Goal: Task Accomplishment & Management: Complete application form

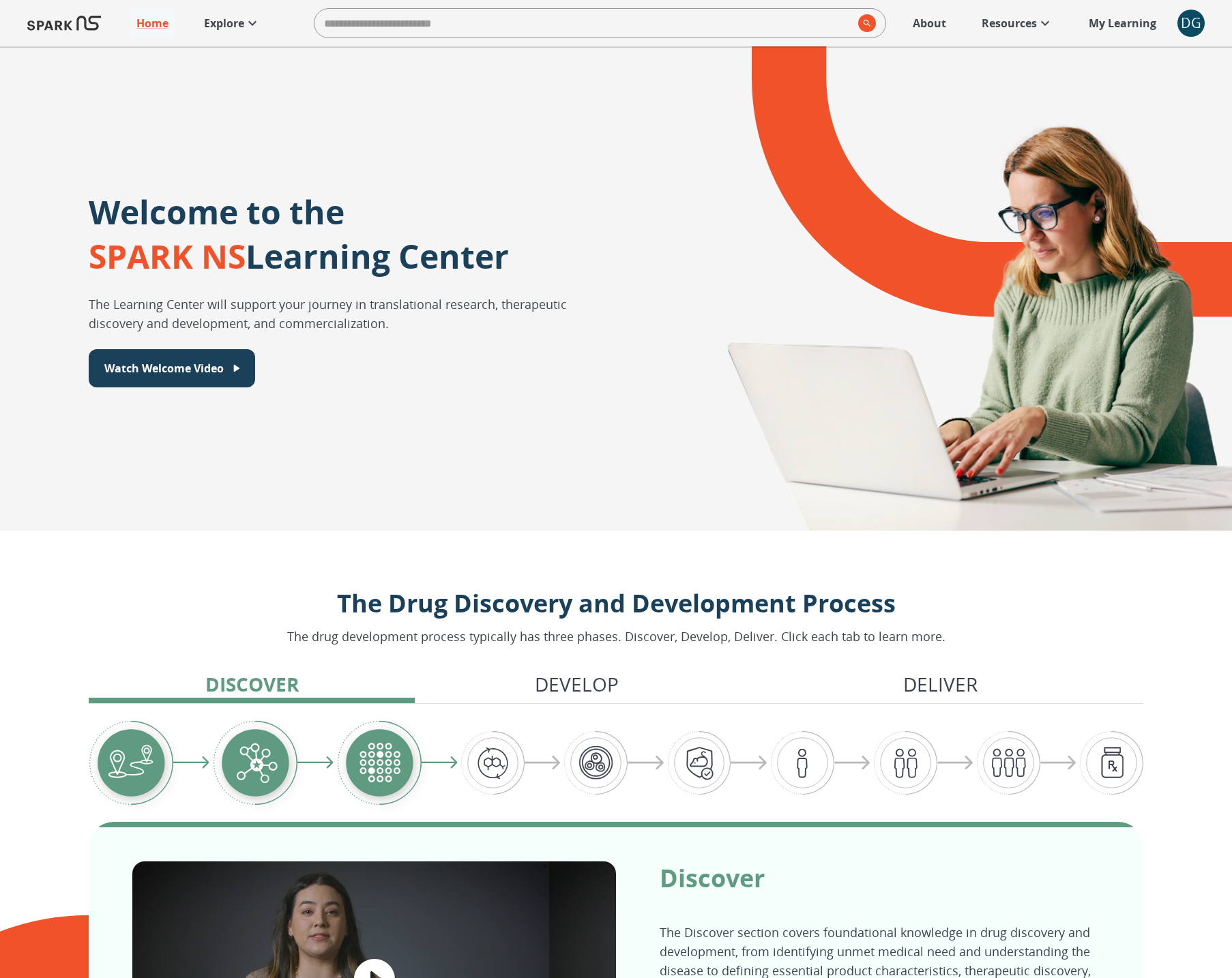
click at [1185, 34] on div "DG" at bounding box center [1191, 23] width 28 height 27
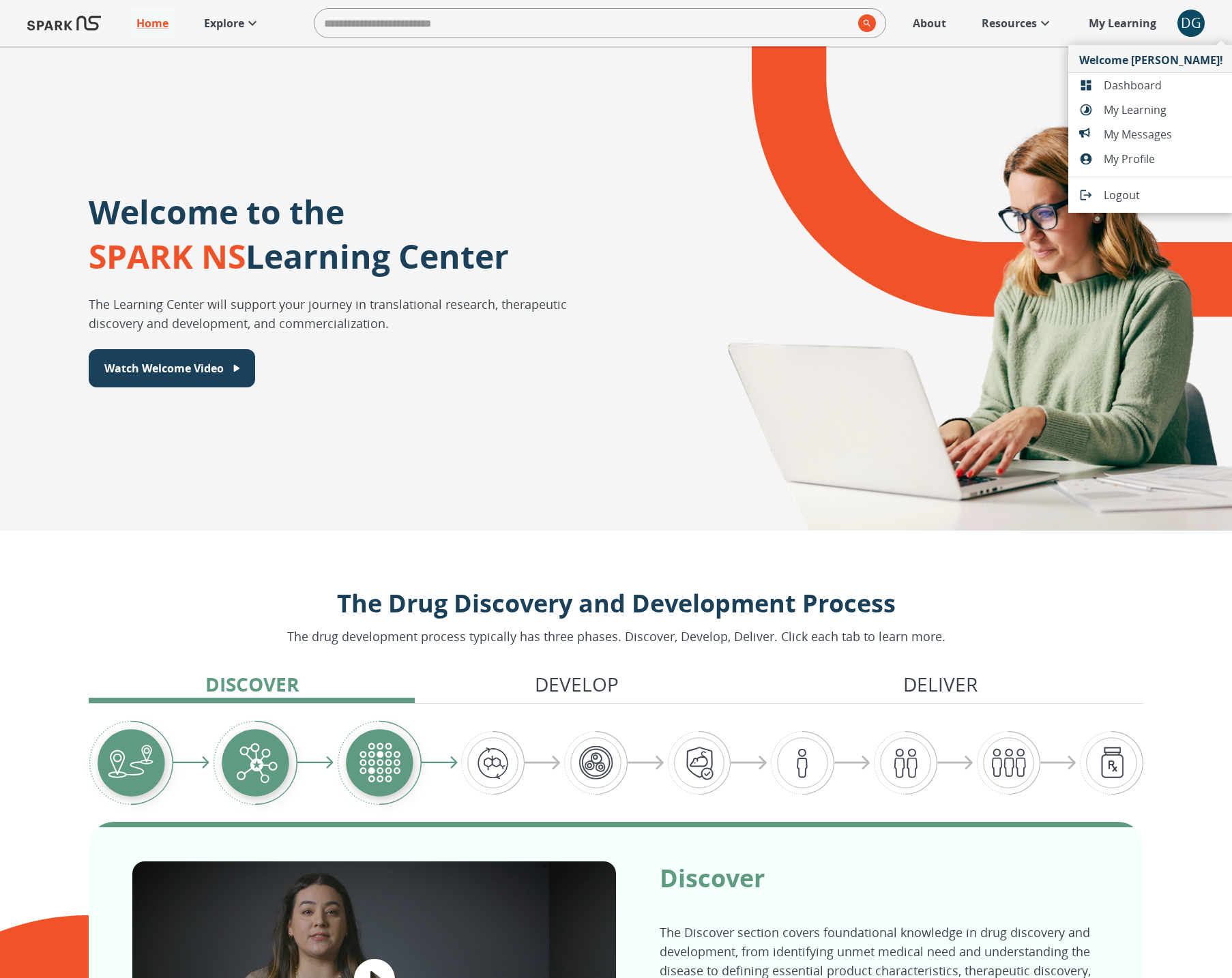
click at [1138, 80] on span "Dashboard" at bounding box center [1163, 85] width 120 height 16
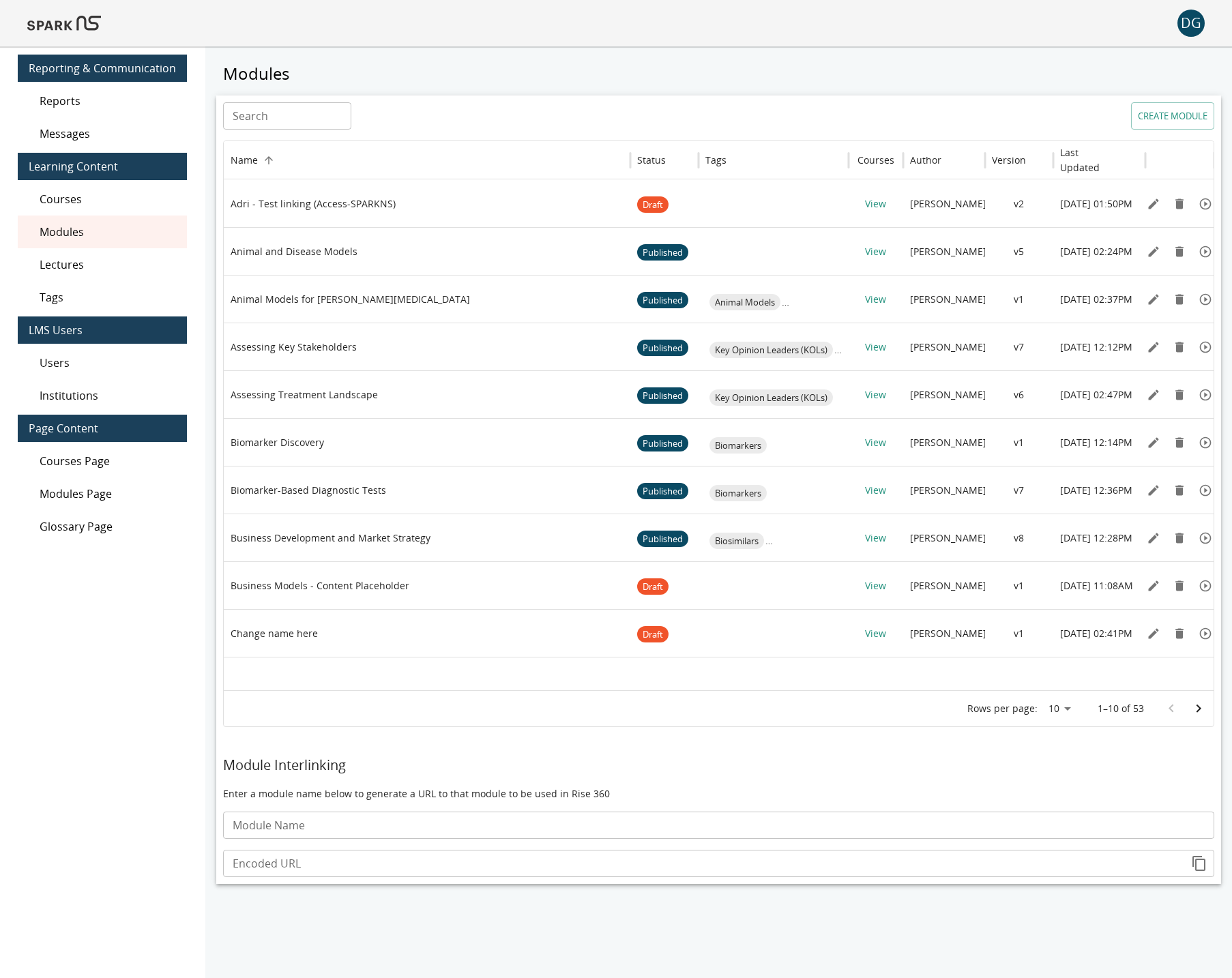
click at [82, 127] on span "Messages" at bounding box center [108, 134] width 136 height 16
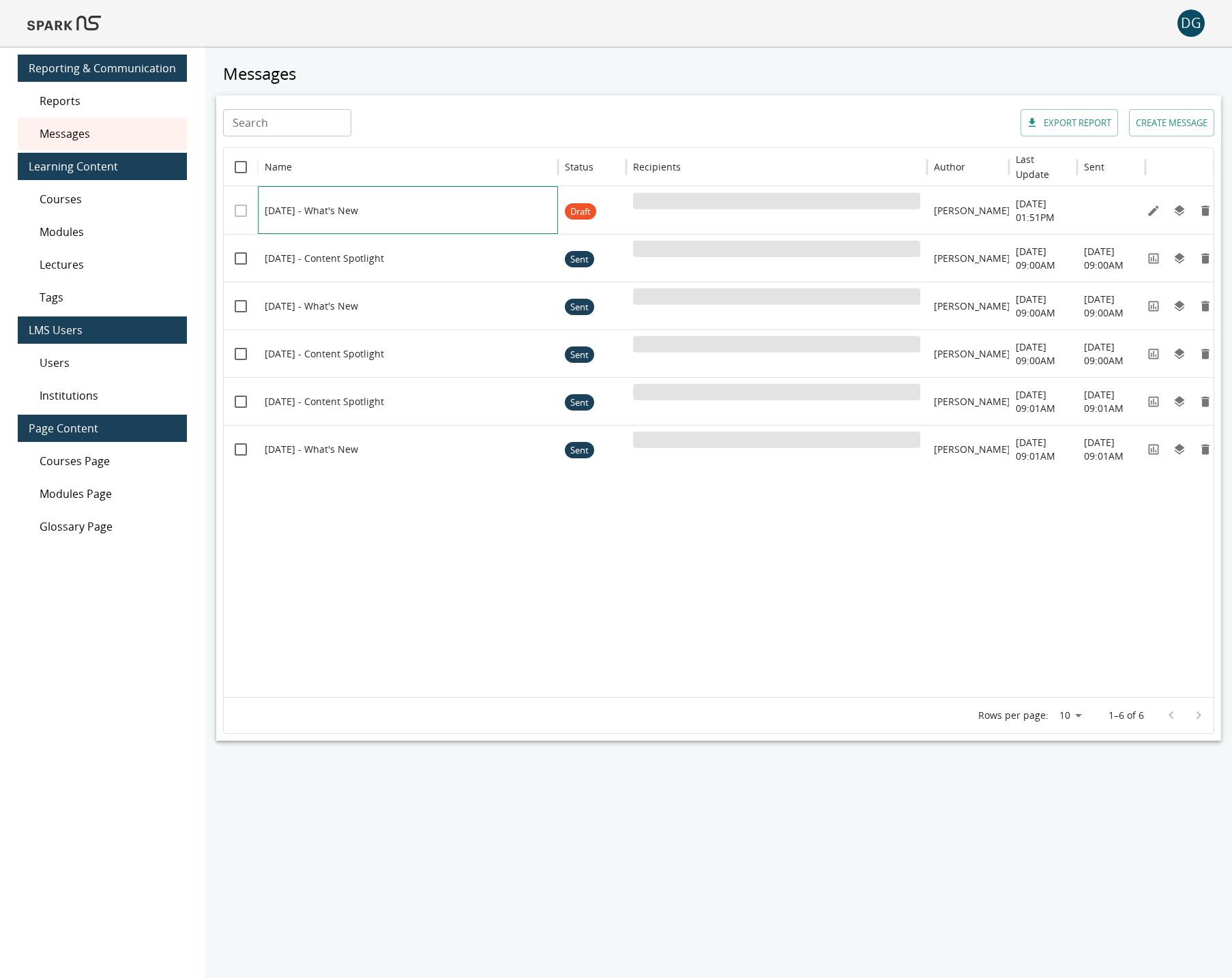
click at [323, 210] on div at bounding box center [415, 210] width 301 height 47
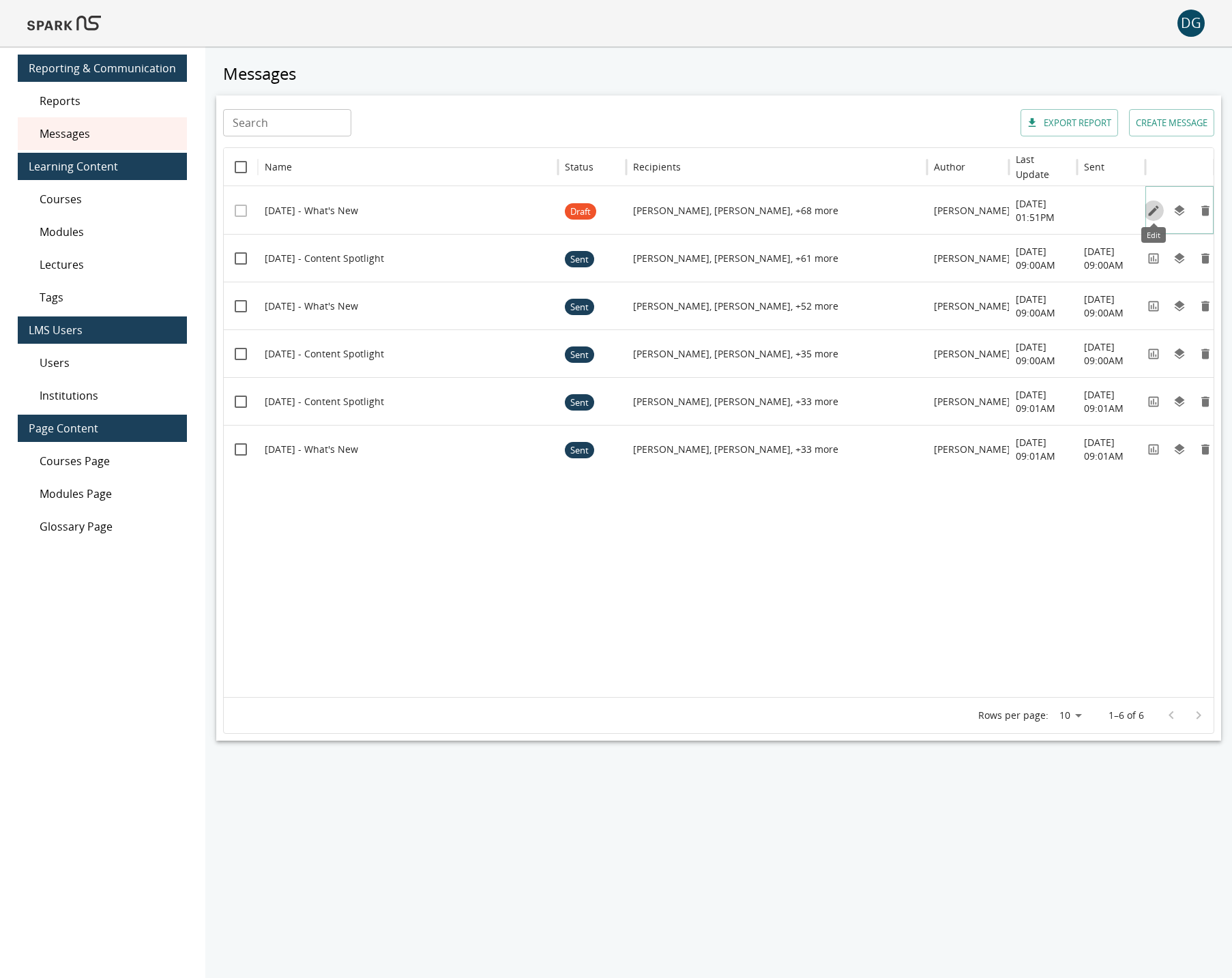
click at [1148, 216] on icon "Edit" at bounding box center [1154, 211] width 14 height 14
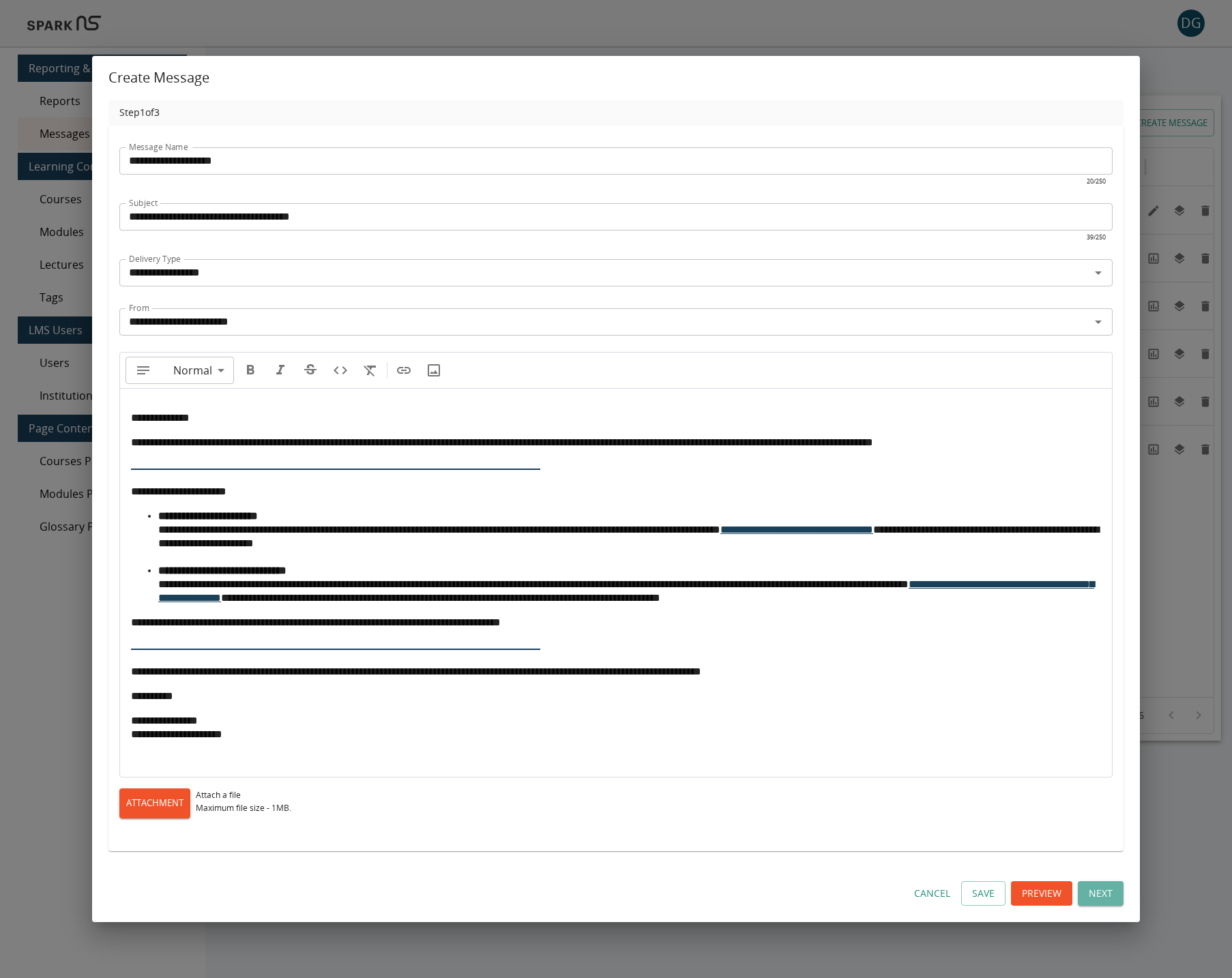
click at [1096, 890] on button "Next" at bounding box center [1101, 893] width 45 height 25
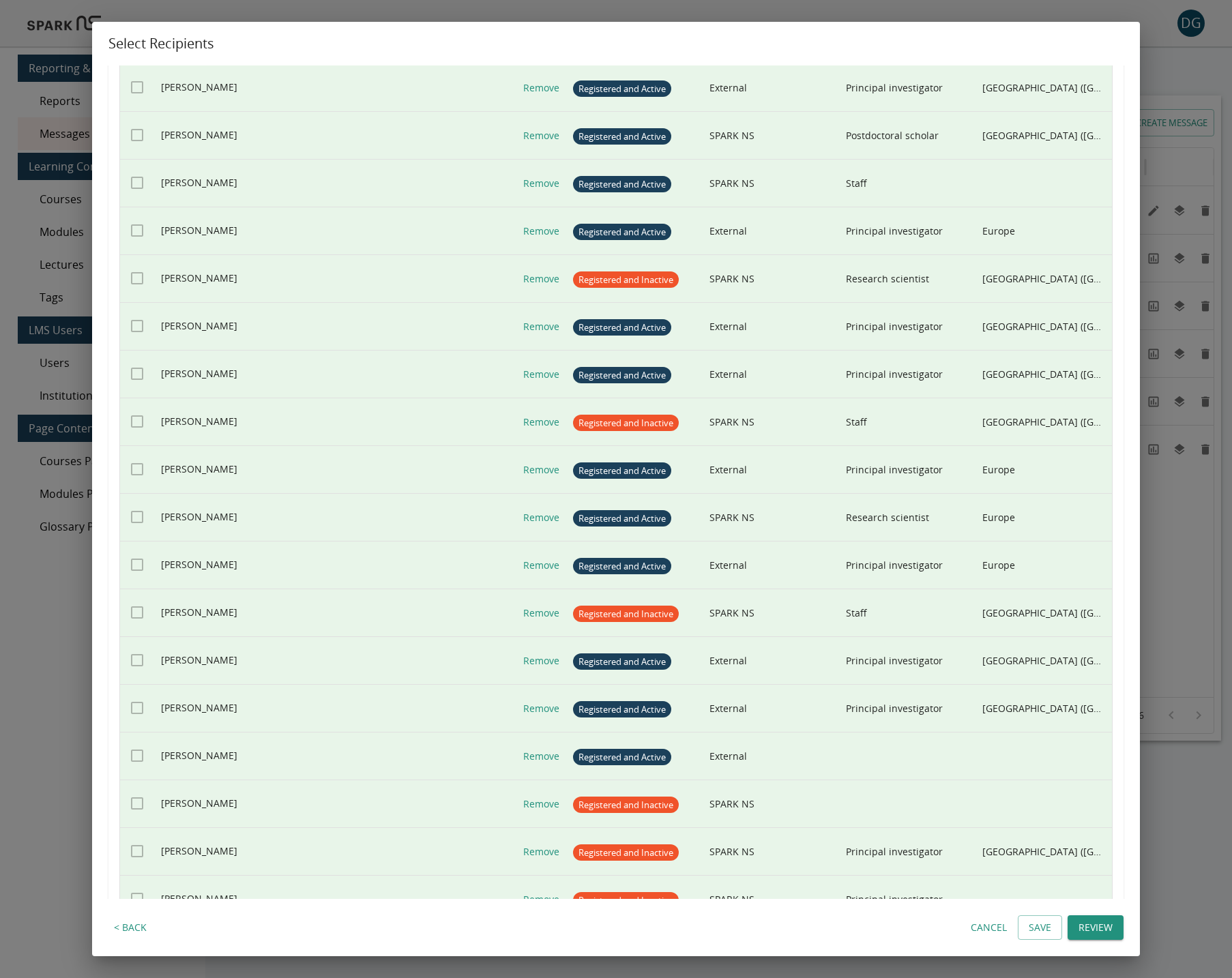
scroll to position [1089, 0]
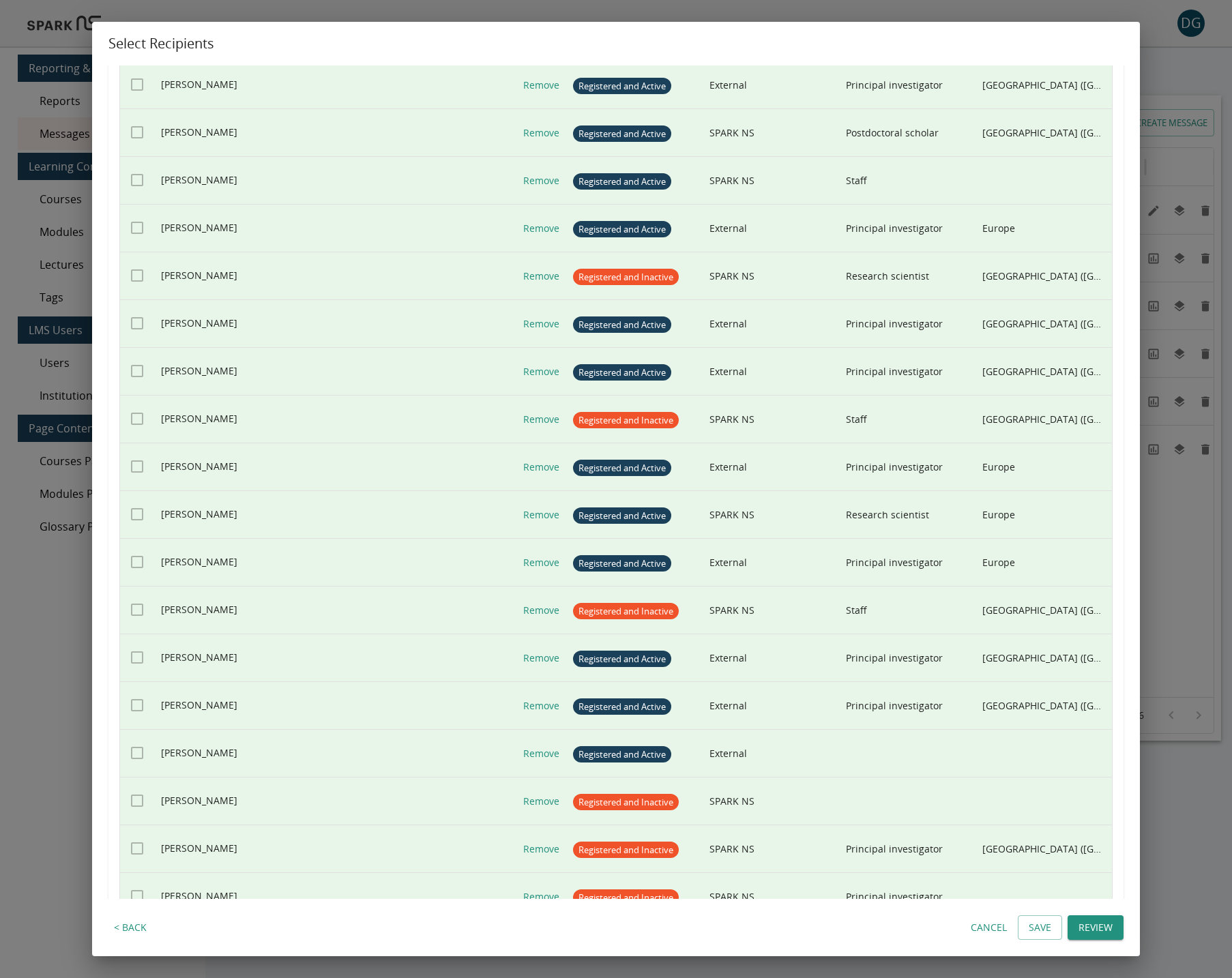
click at [1090, 922] on button "Review" at bounding box center [1095, 927] width 56 height 25
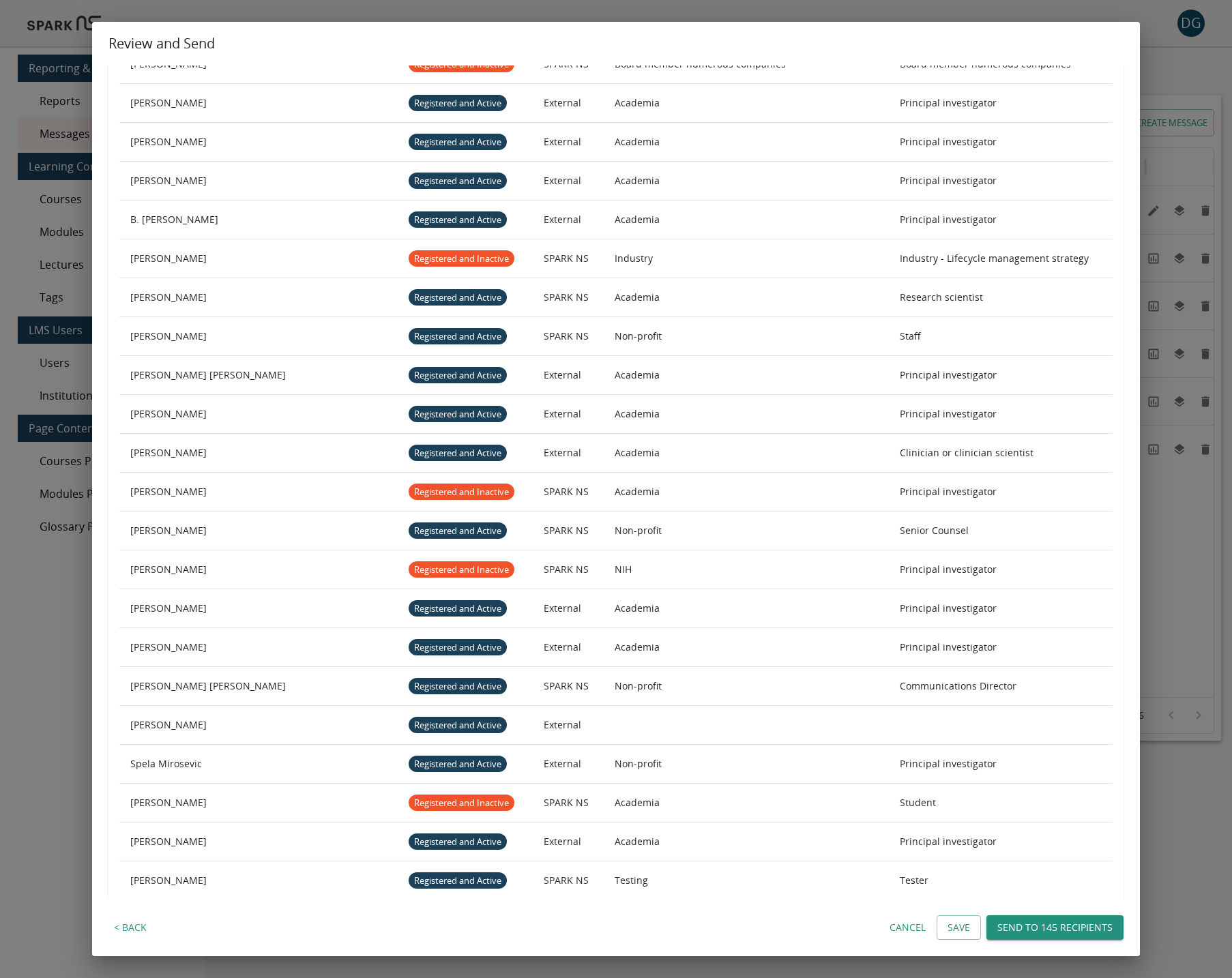
scroll to position [1085, 0]
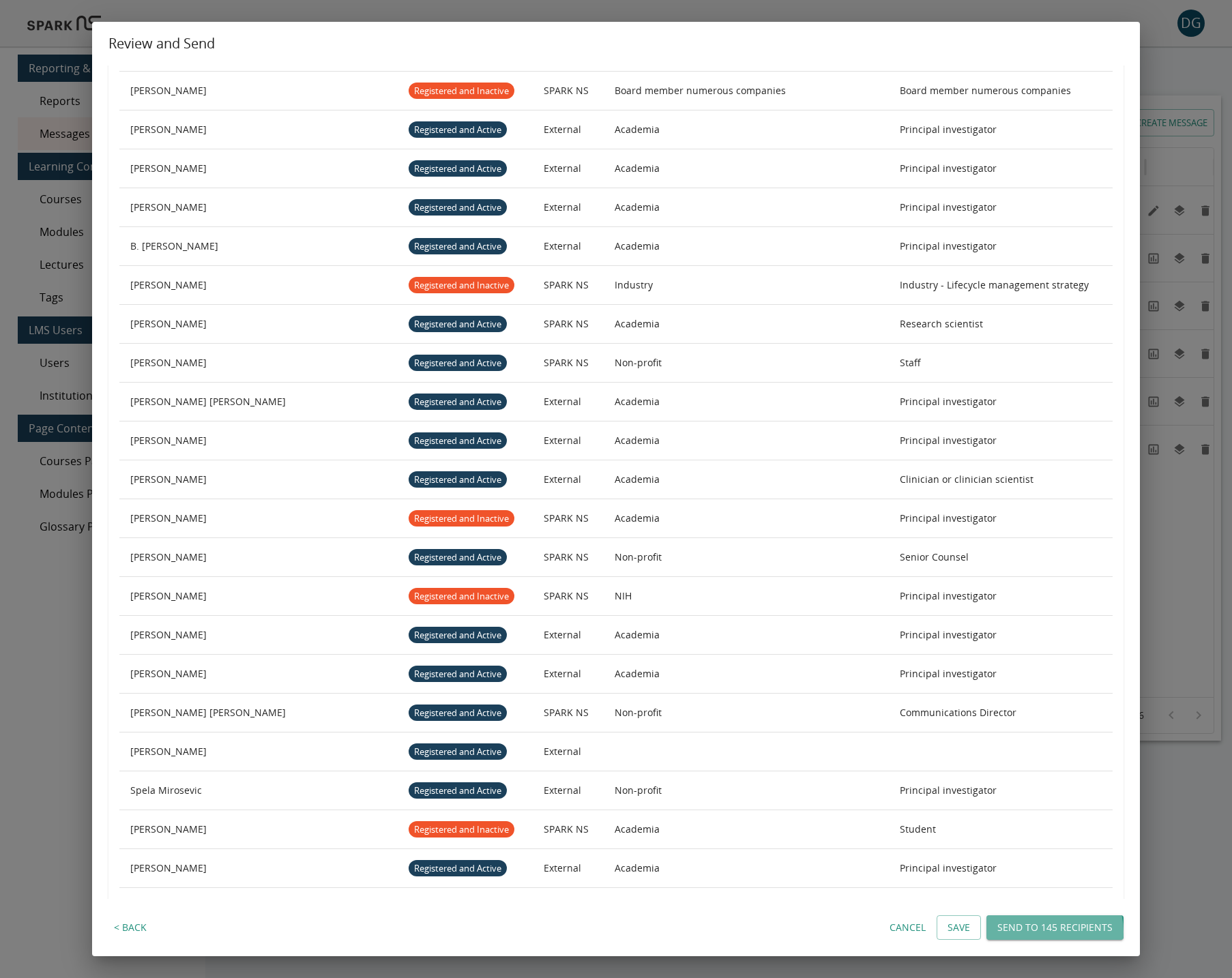
click at [1046, 931] on button "Send to 145 recipients" at bounding box center [1055, 927] width 137 height 25
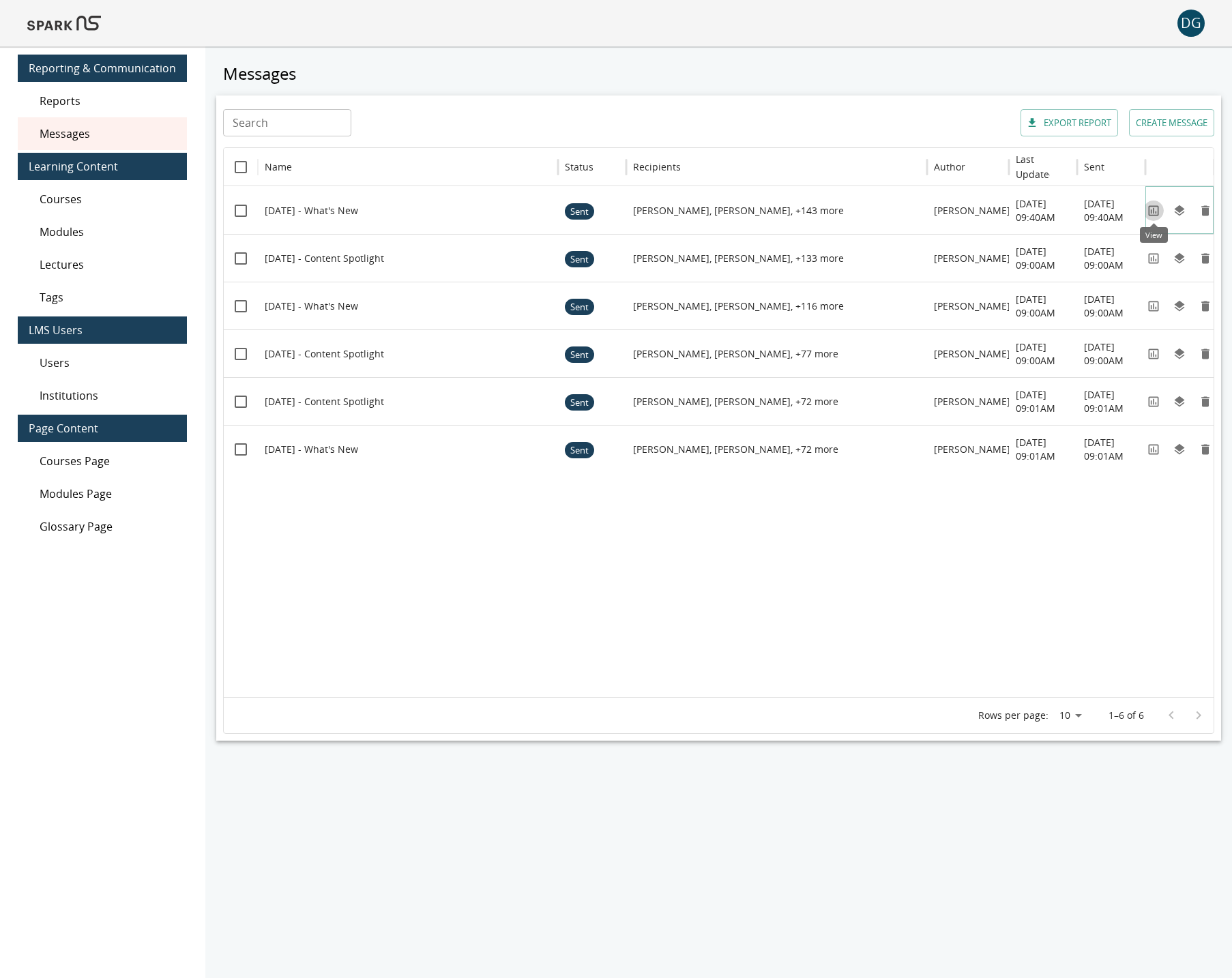
click at [1158, 214] on icon "View" at bounding box center [1154, 211] width 14 height 14
click at [1154, 210] on icon "View" at bounding box center [1154, 211] width 14 height 14
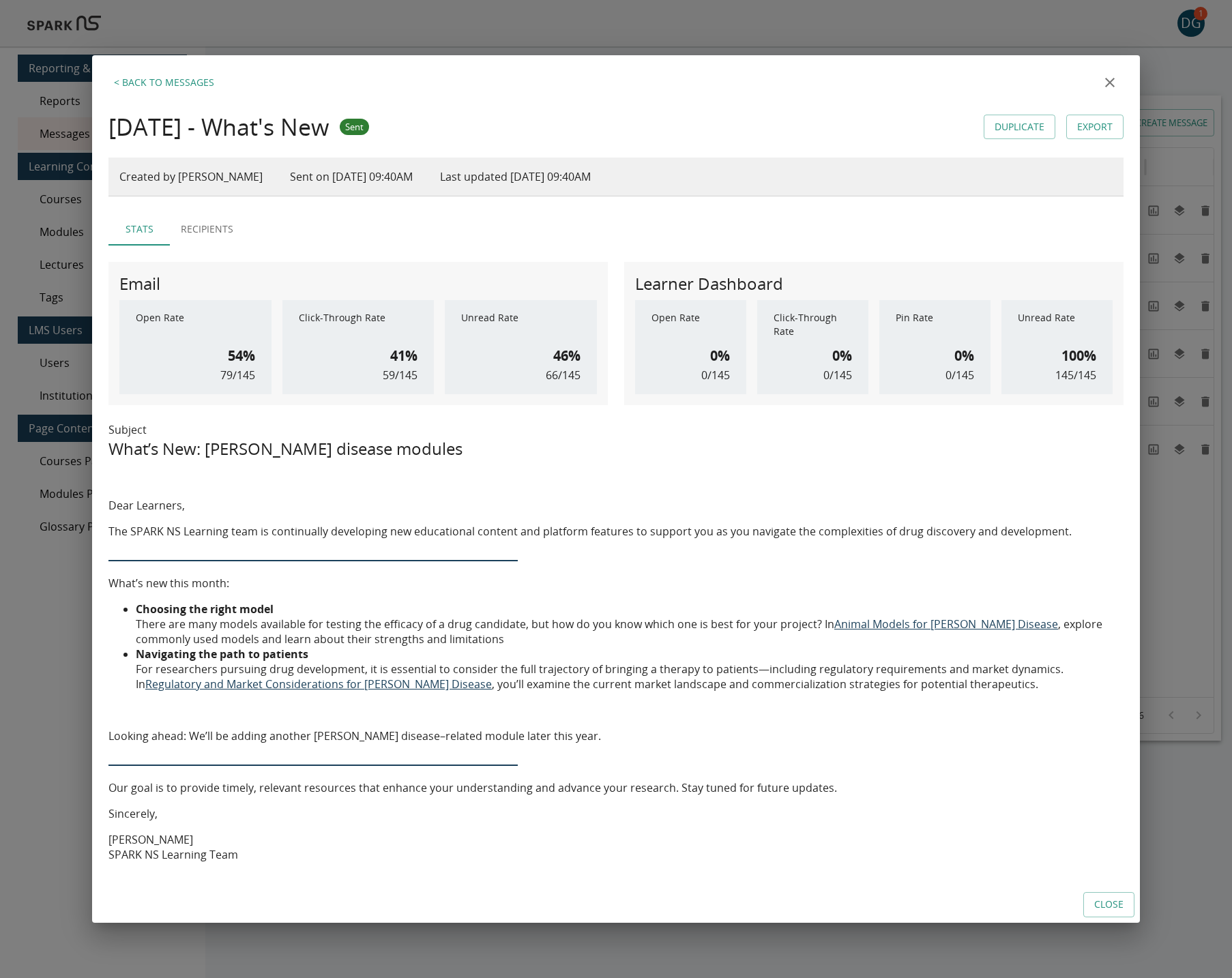
click at [1107, 87] on icon "close" at bounding box center [1110, 82] width 16 height 16
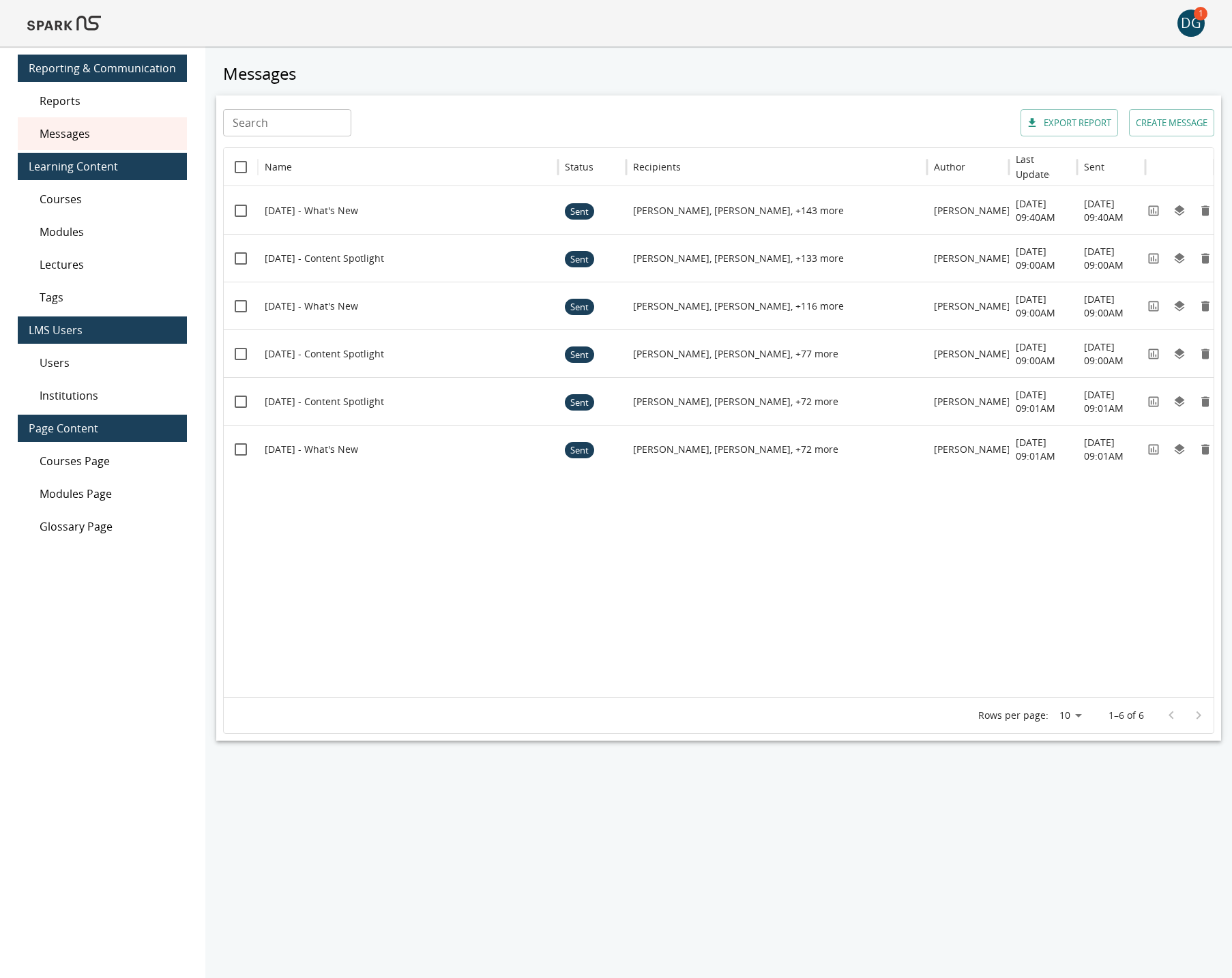
click at [72, 23] on img at bounding box center [64, 23] width 74 height 33
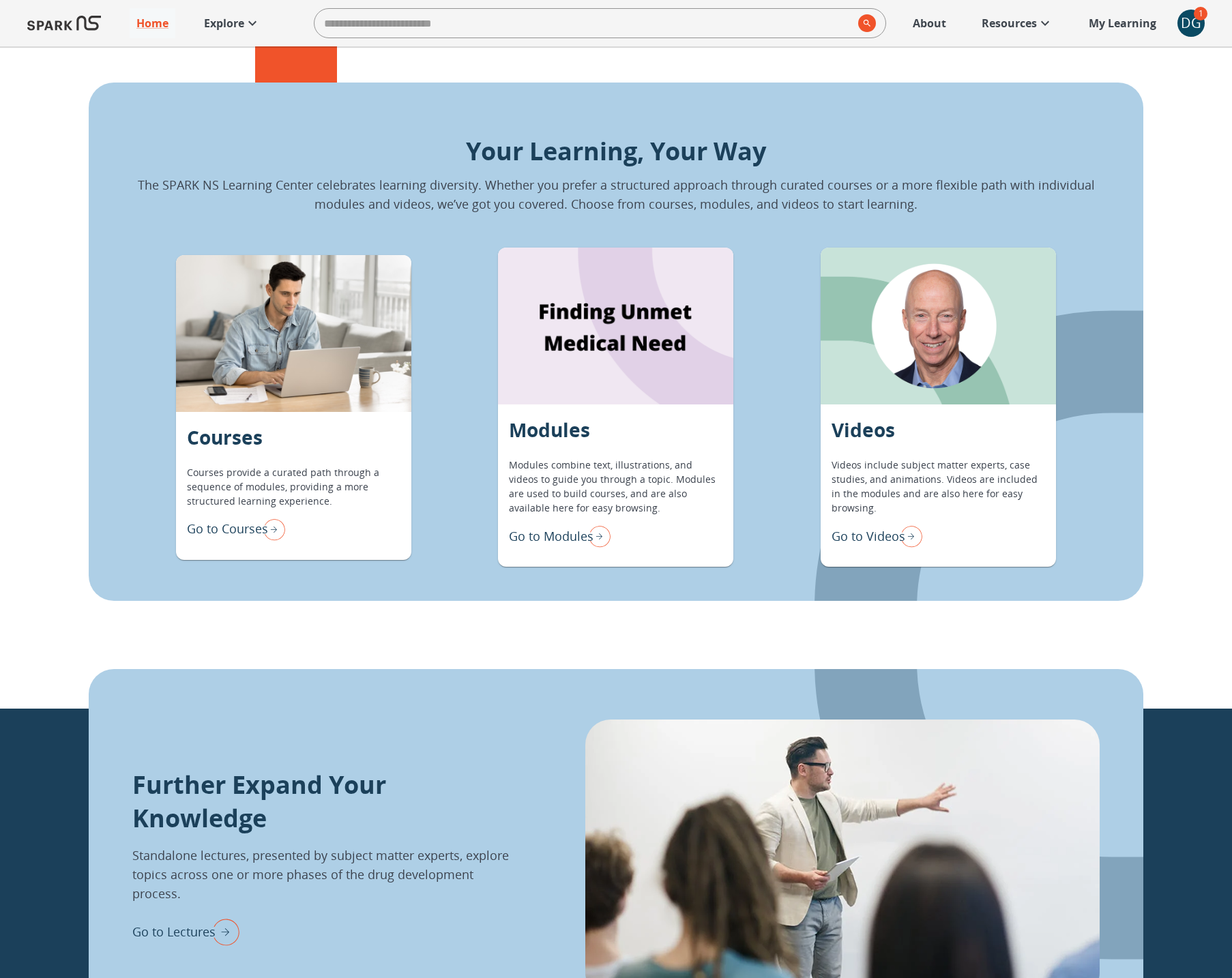
scroll to position [1113, 0]
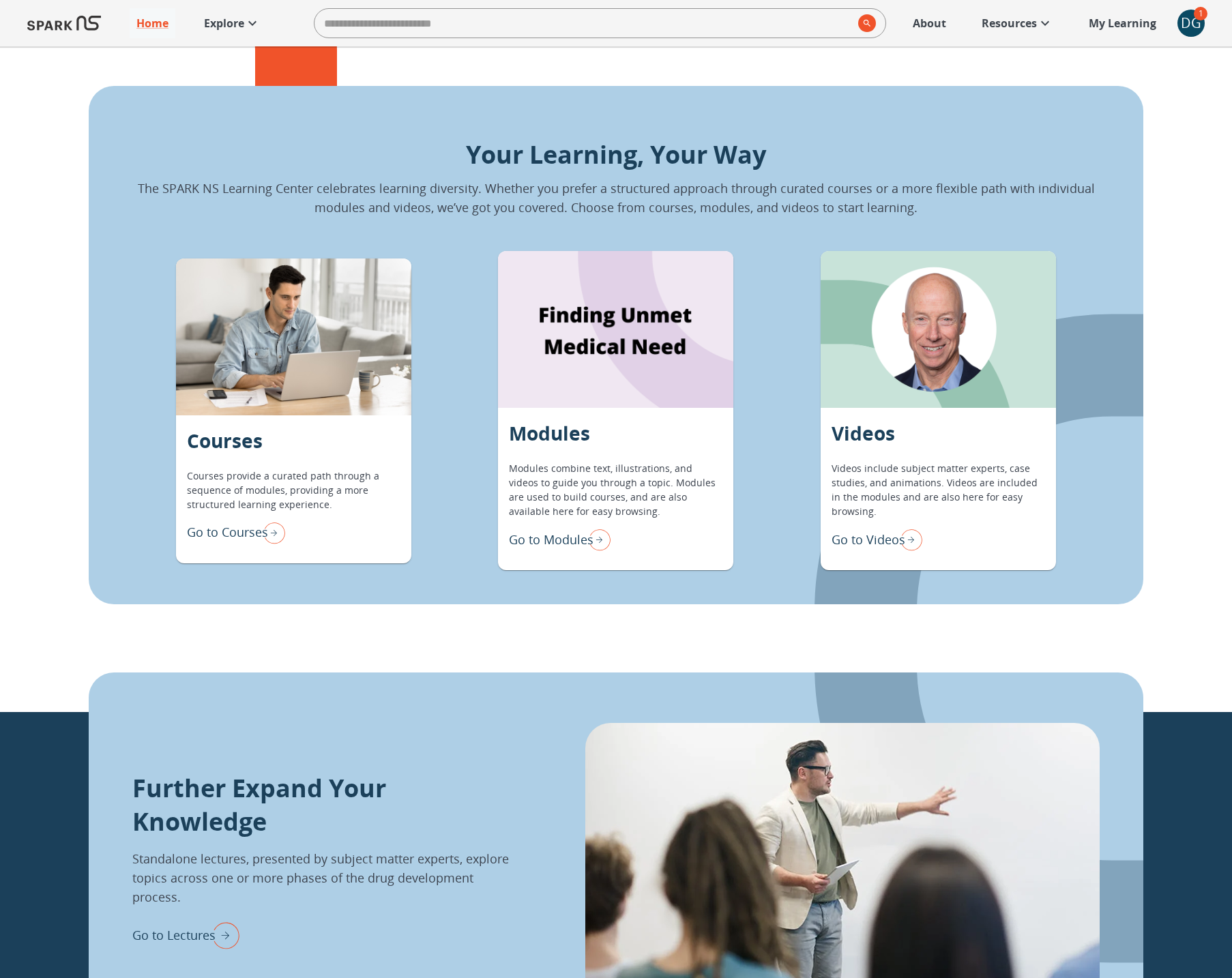
click at [558, 545] on p "Go to Modules" at bounding box center [551, 540] width 85 height 19
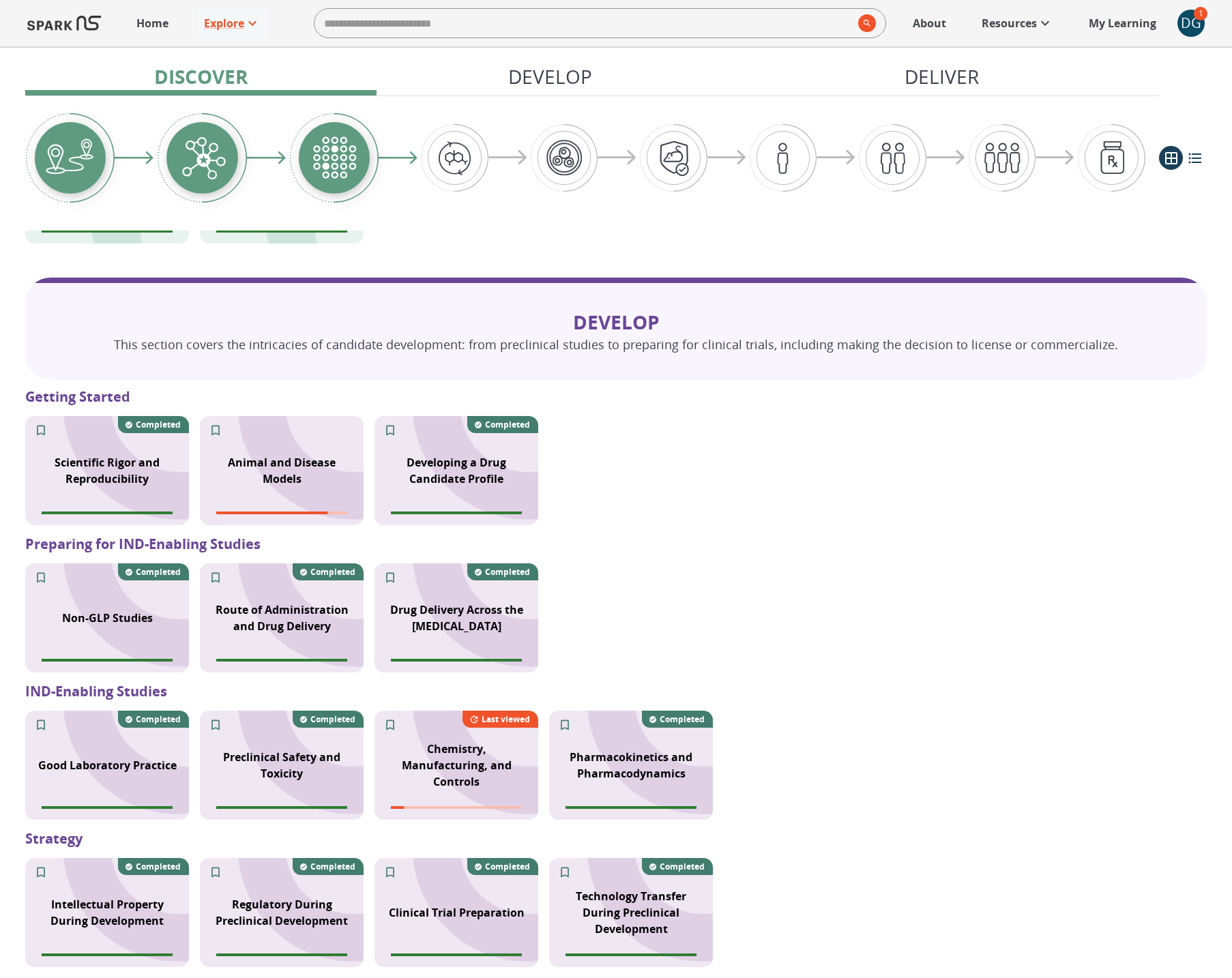
scroll to position [940, 0]
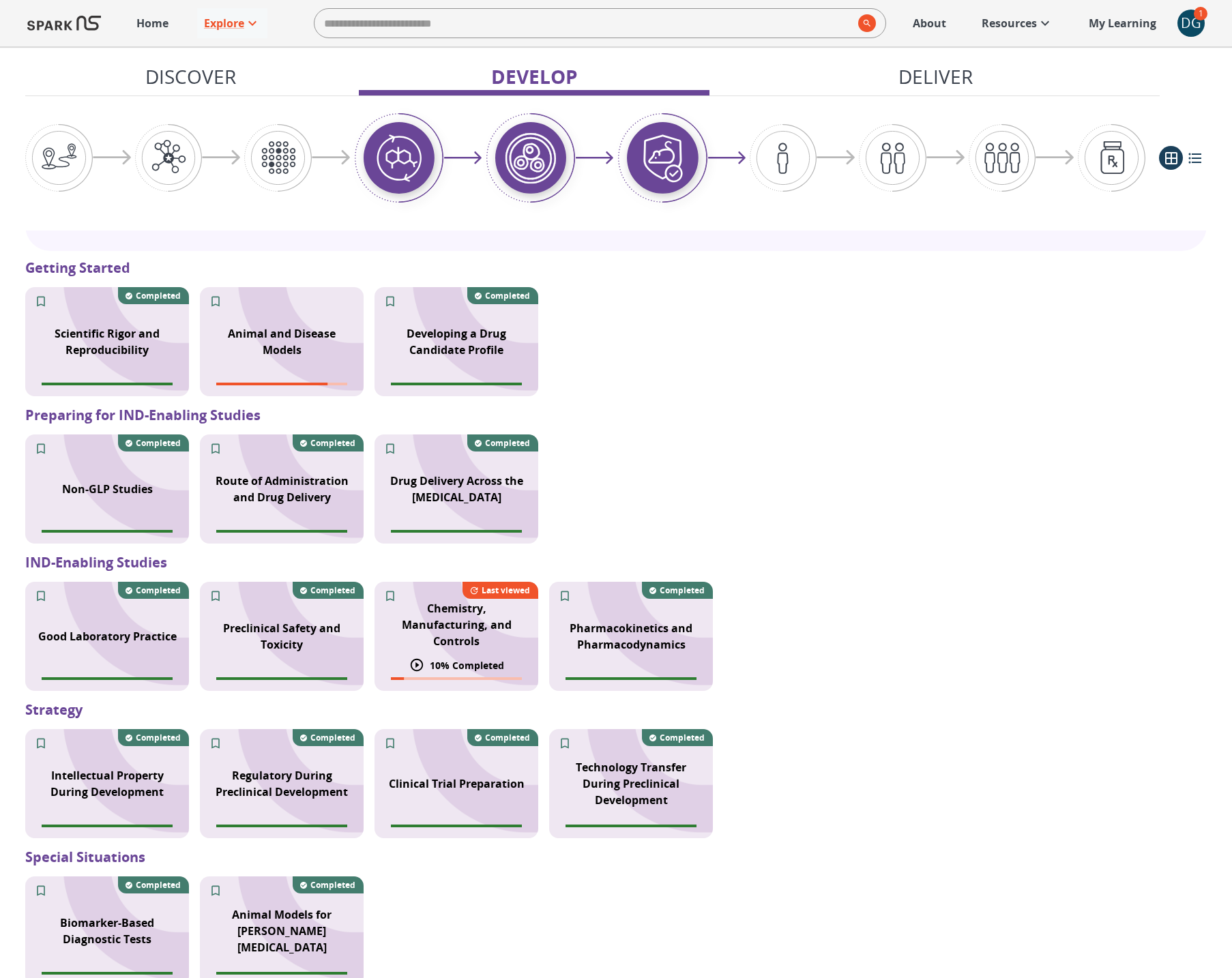
click at [448, 624] on p "Chemistry, Manufacturing, and Controls" at bounding box center [456, 624] width 147 height 49
